Goal: Task Accomplishment & Management: Use online tool/utility

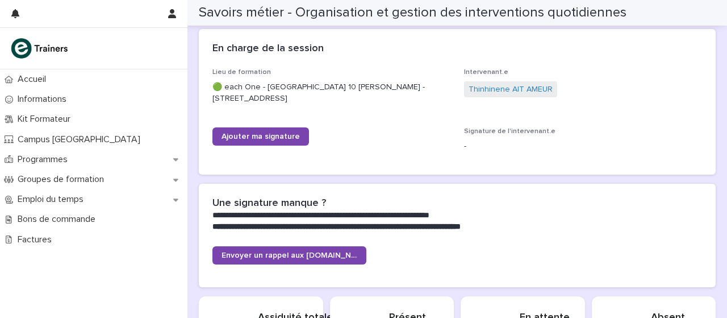
scroll to position [183, 0]
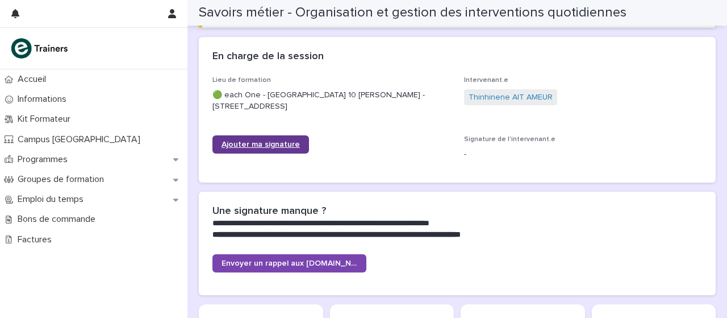
click at [286, 146] on font "Ajouter ma signature" at bounding box center [261, 144] width 78 height 8
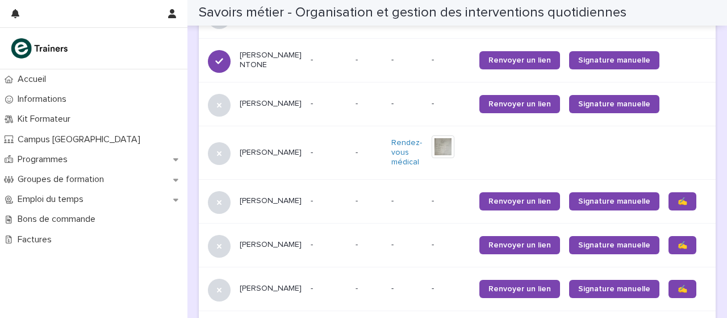
scroll to position [1183, 0]
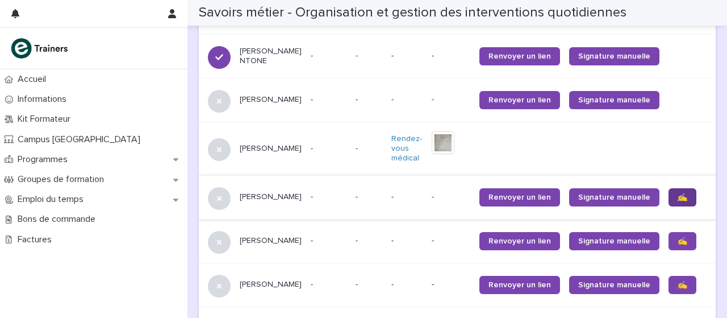
click at [678, 201] on font "✍️" at bounding box center [683, 197] width 10 height 8
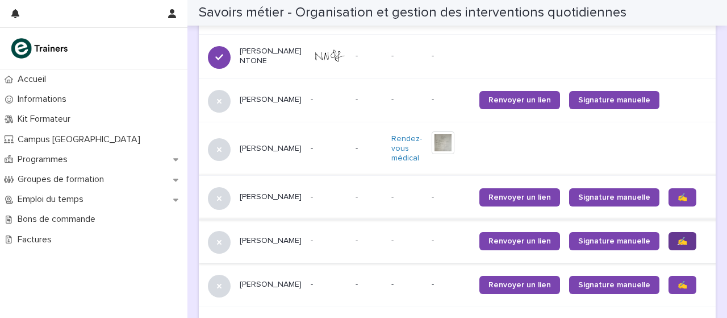
click at [678, 245] on font "✍️" at bounding box center [683, 241] width 10 height 8
click at [678, 289] on font "✍️" at bounding box center [683, 285] width 10 height 8
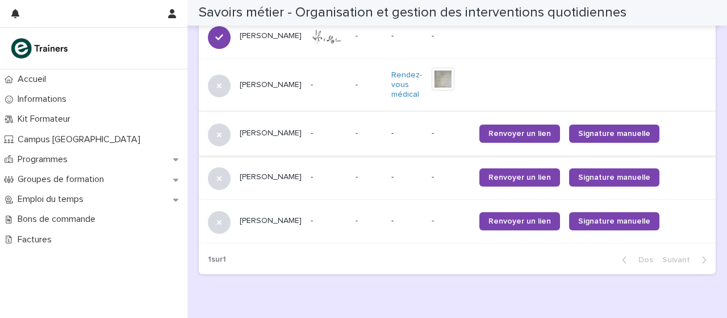
scroll to position [1246, 0]
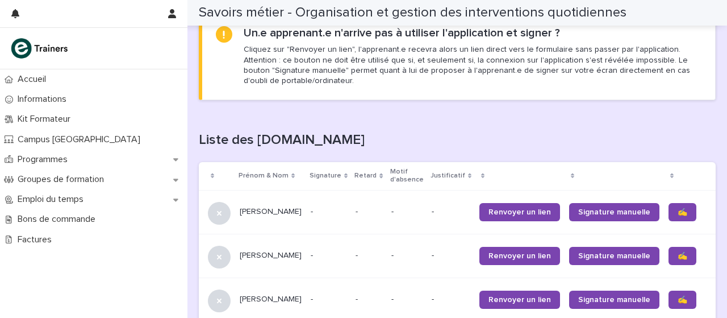
scroll to position [634, 0]
click at [669, 215] on link "✍️" at bounding box center [683, 212] width 28 height 18
click at [678, 255] on font "✍️" at bounding box center [683, 256] width 10 height 8
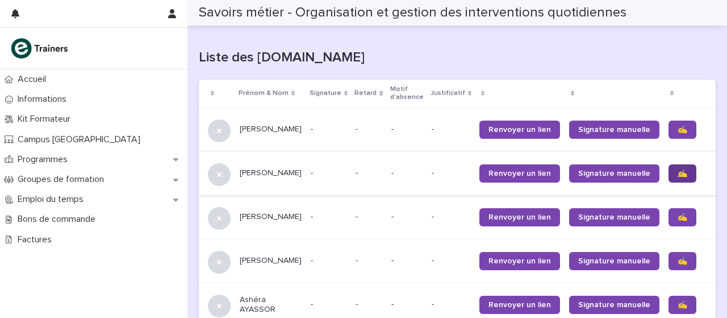
scroll to position [719, 0]
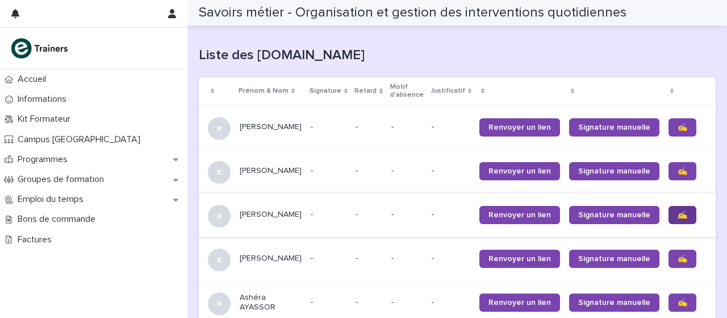
click at [669, 222] on link "✍️" at bounding box center [683, 215] width 28 height 18
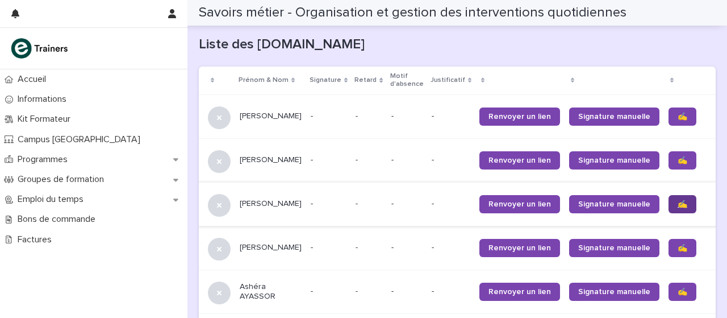
scroll to position [758, 0]
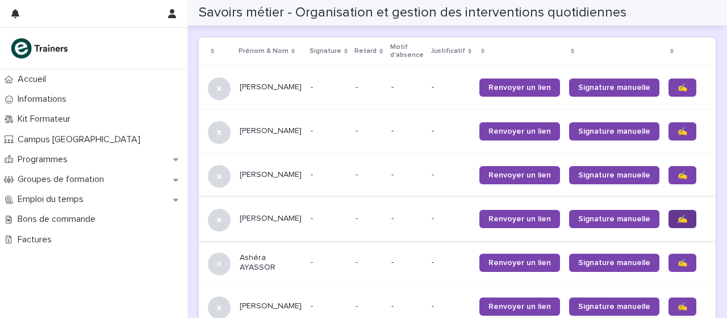
click at [678, 220] on font "✍️" at bounding box center [683, 219] width 10 height 8
click at [678, 261] on font "✍️" at bounding box center [683, 262] width 10 height 8
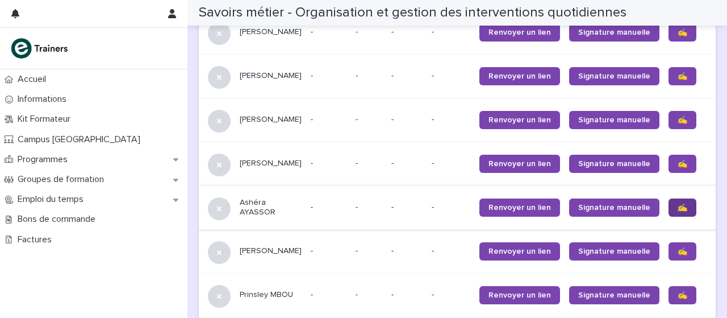
scroll to position [820, 0]
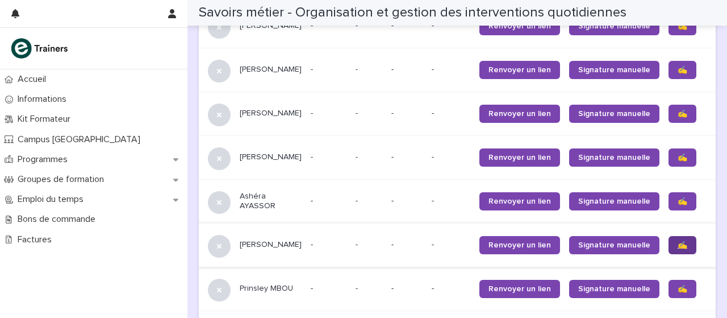
click at [669, 251] on link "✍️" at bounding box center [683, 245] width 28 height 18
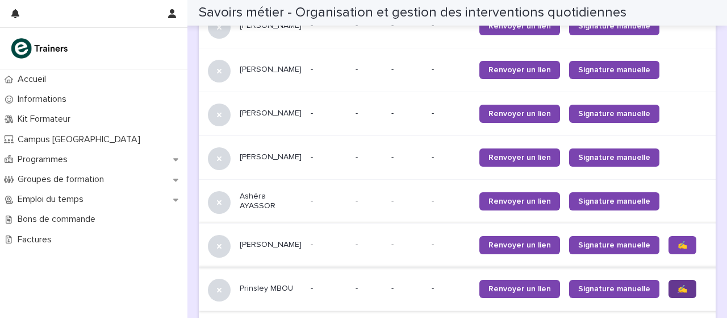
click at [678, 290] on font "✍️" at bounding box center [683, 289] width 10 height 8
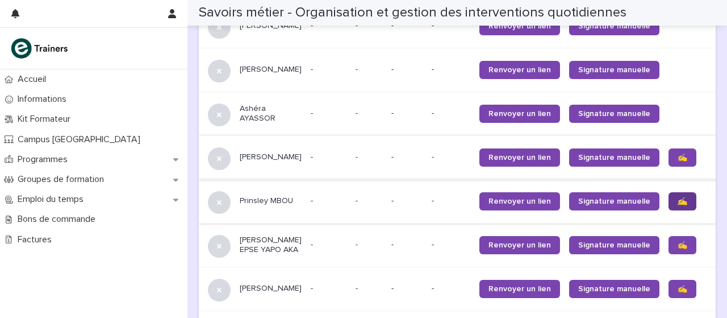
scroll to position [915, 0]
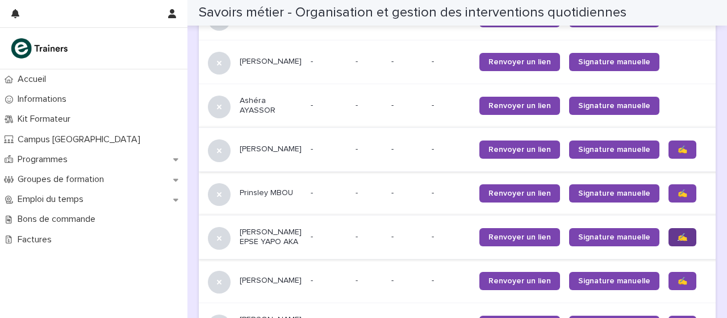
click at [678, 237] on font "✍️" at bounding box center [683, 237] width 10 height 8
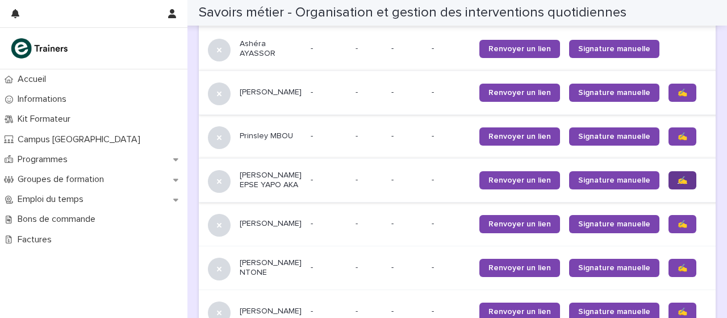
scroll to position [979, 0]
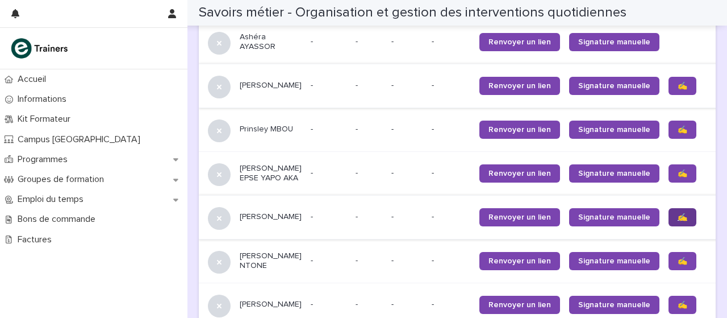
click at [678, 221] on font "✍️" at bounding box center [683, 217] width 10 height 8
click at [669, 270] on link "✍️" at bounding box center [683, 261] width 28 height 18
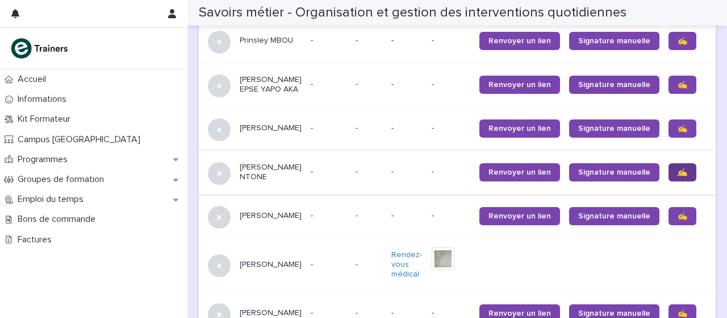
scroll to position [1074, 0]
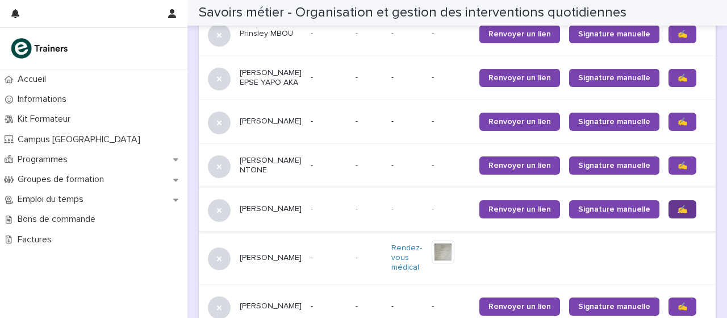
click at [678, 213] on font "✍️" at bounding box center [683, 209] width 10 height 8
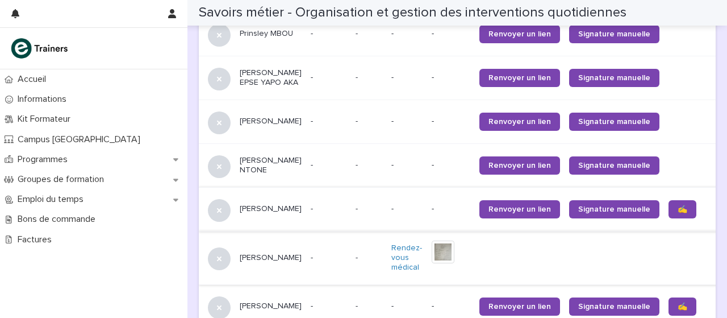
click at [432, 257] on img at bounding box center [443, 251] width 23 height 23
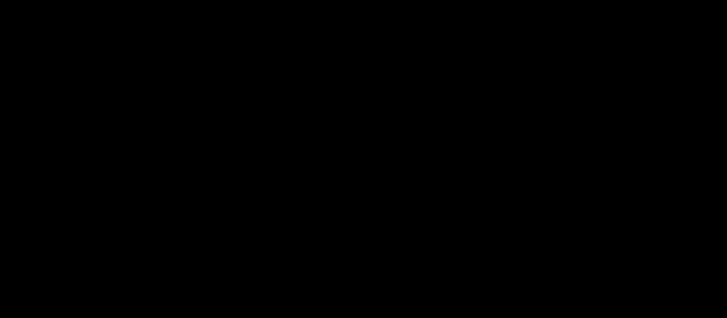
click at [420, 280] on div at bounding box center [363, 172] width 727 height 291
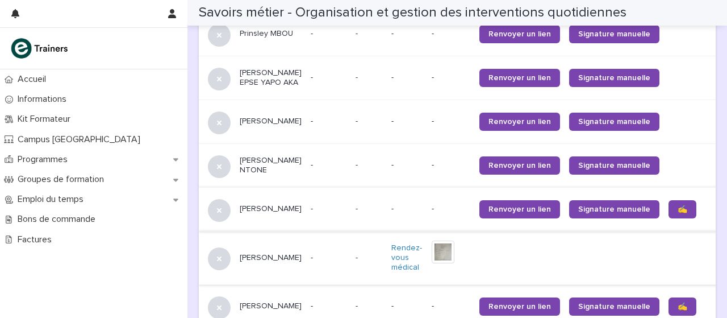
click at [432, 263] on img at bounding box center [443, 251] width 23 height 23
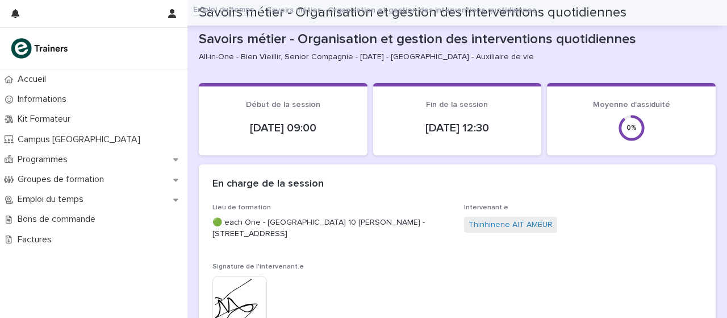
scroll to position [168, 0]
